Goal: Go to known website: Access a specific website the user already knows

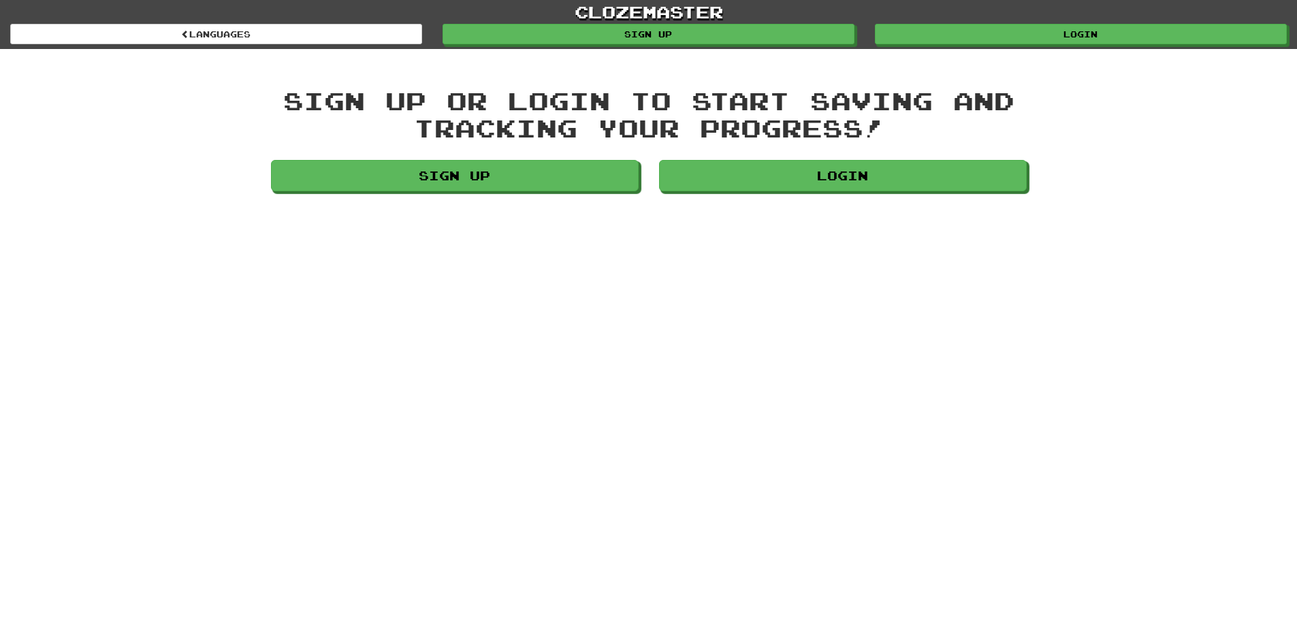
click at [1050, 47] on div "clozemaster Languages Sign up Login Languages" at bounding box center [648, 24] width 1277 height 49
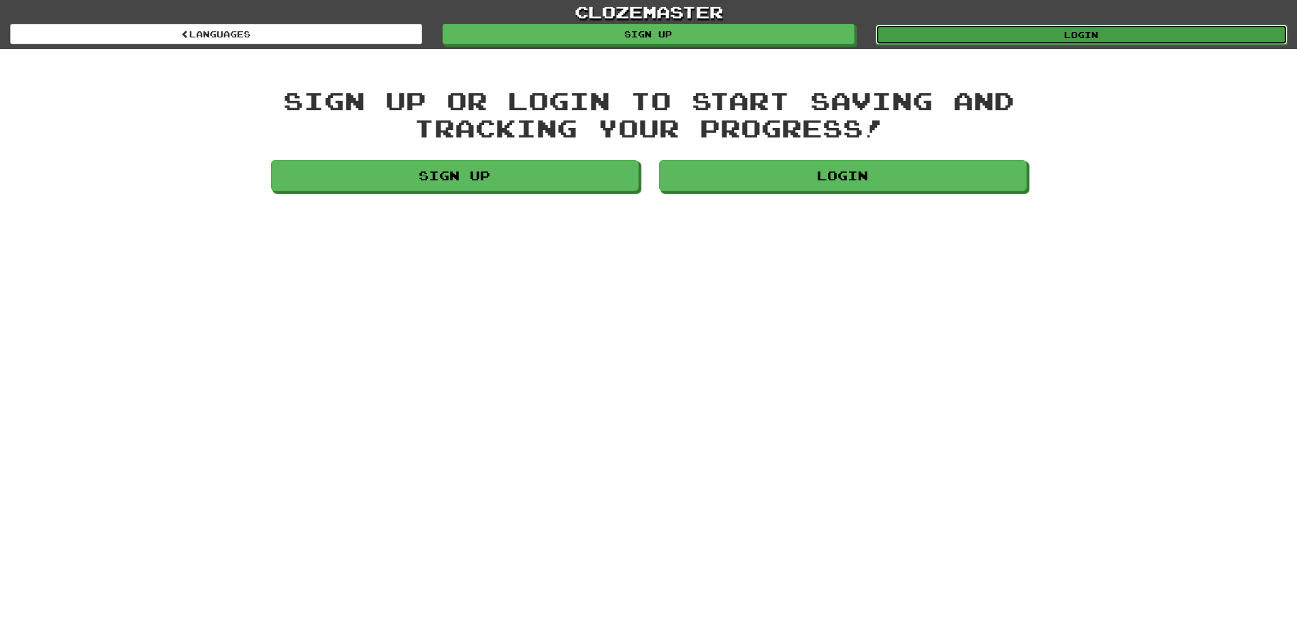
click at [1055, 37] on link "Login" at bounding box center [1082, 35] width 412 height 20
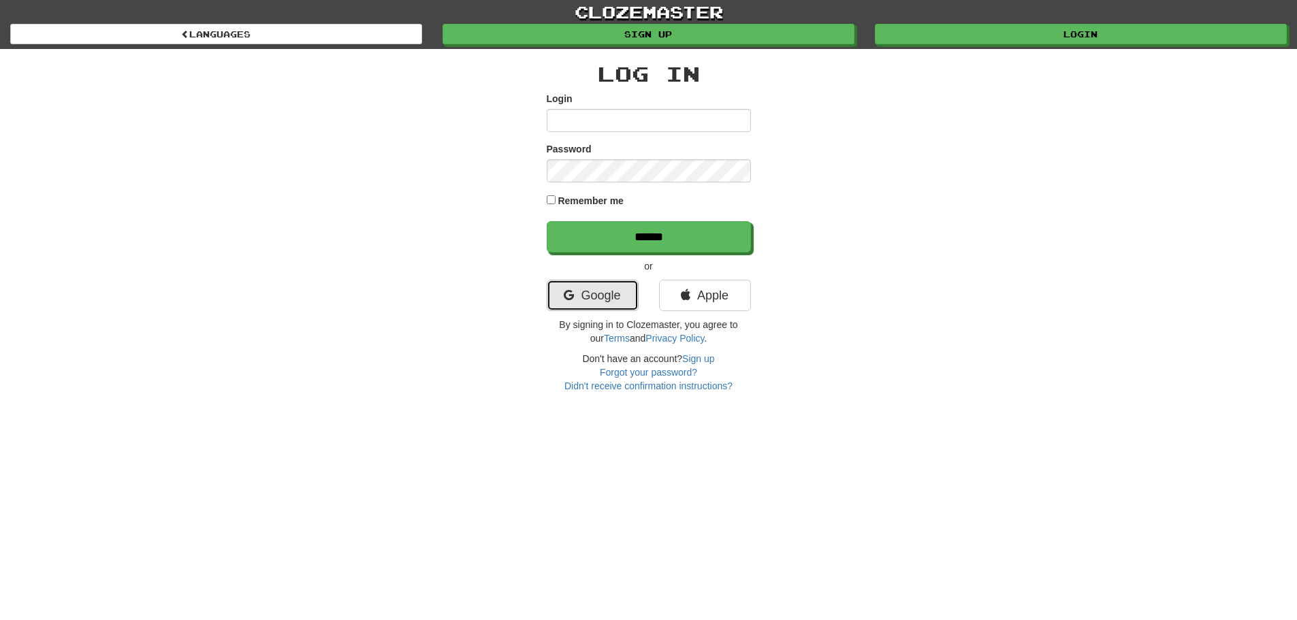
click at [582, 301] on link "Google" at bounding box center [593, 295] width 92 height 31
